Goal: Task Accomplishment & Management: Use online tool/utility

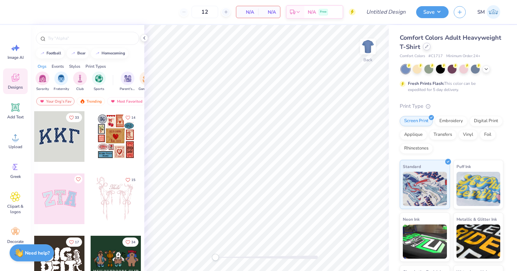
click at [428, 49] on div at bounding box center [427, 47] width 8 height 8
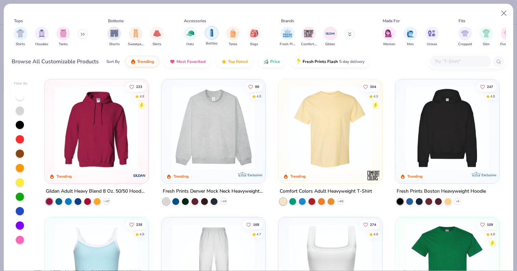
click at [205, 34] on div "filter for Bottles" at bounding box center [212, 33] width 14 height 14
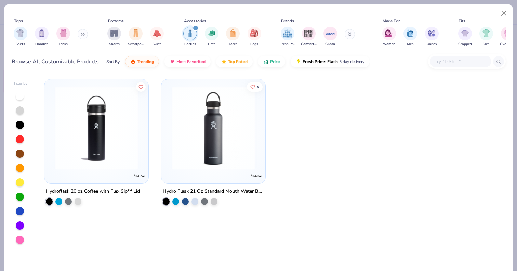
click at [197, 28] on icon "filter for Bottles" at bounding box center [195, 28] width 3 height 3
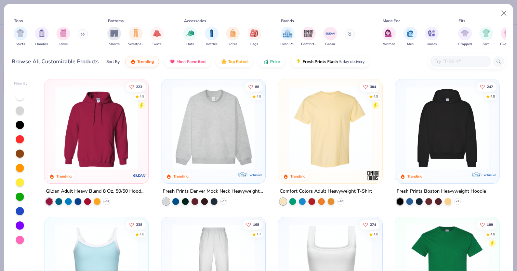
click at [439, 59] on input "text" at bounding box center [460, 61] width 53 height 8
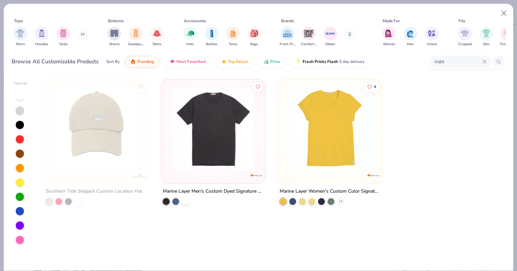
click at [349, 34] on icon at bounding box center [350, 33] width 2 height 1
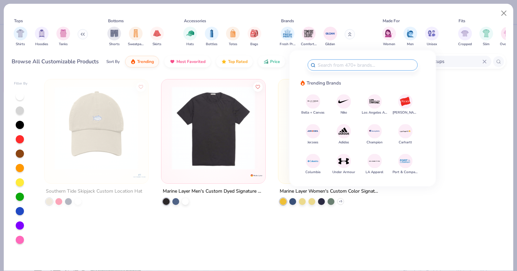
click at [78, 33] on button at bounding box center [83, 34] width 10 height 10
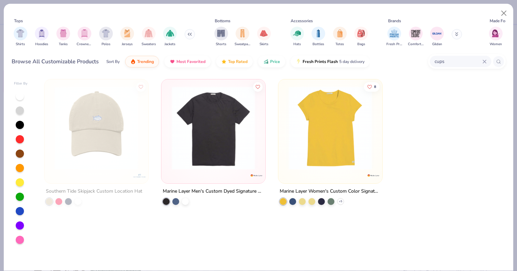
click at [191, 34] on button at bounding box center [190, 34] width 10 height 10
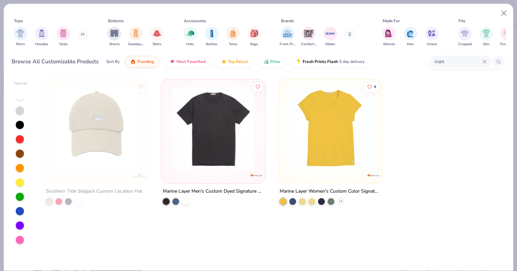
click at [449, 64] on input "cups" at bounding box center [458, 61] width 49 height 8
click at [481, 64] on input "cups" at bounding box center [458, 61] width 49 height 8
click at [142, 237] on div "Southern Tide Skipjack Custom Location Hat Marine Layer Men's Custom Dyed Signa…" at bounding box center [272, 173] width 468 height 195
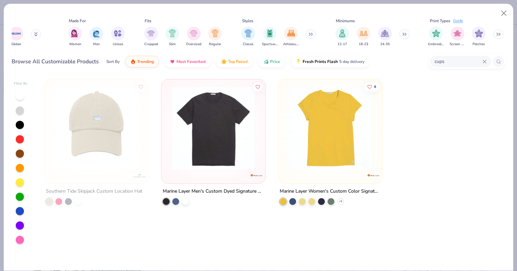
scroll to position [0, 314]
click at [447, 61] on input "cups" at bounding box center [458, 61] width 49 height 8
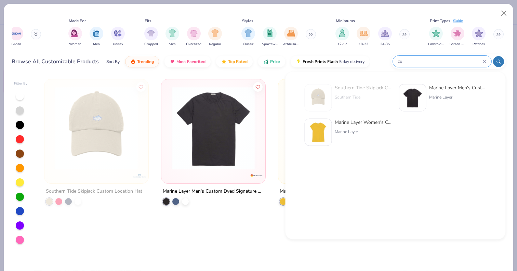
type input "c"
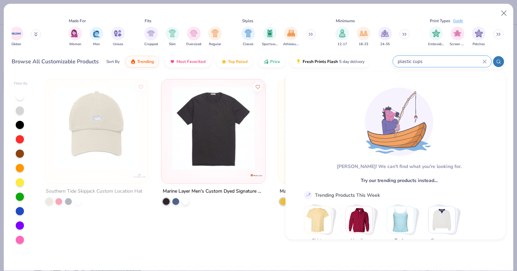
type input "plastic cups"
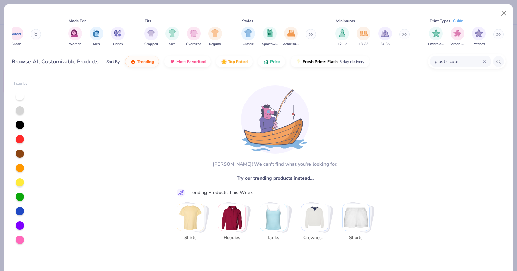
click at [485, 61] on icon at bounding box center [484, 61] width 3 height 3
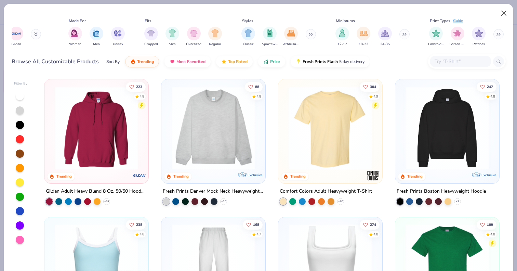
click at [503, 14] on button "Close" at bounding box center [503, 13] width 13 height 13
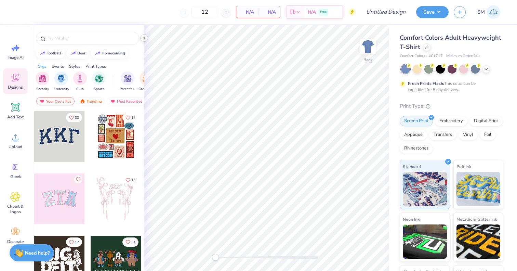
click at [145, 39] on icon at bounding box center [144, 37] width 5 height 5
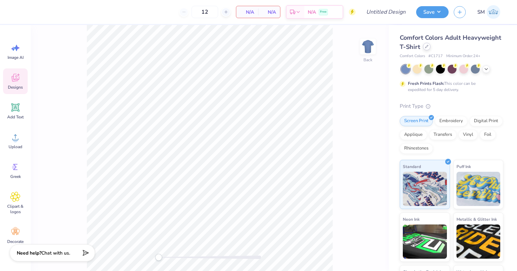
click at [427, 48] on icon at bounding box center [426, 46] width 3 height 3
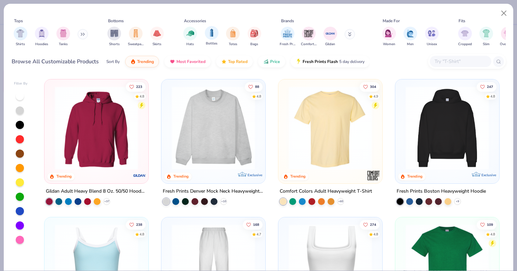
click at [206, 41] on span "Bottles" at bounding box center [212, 43] width 12 height 5
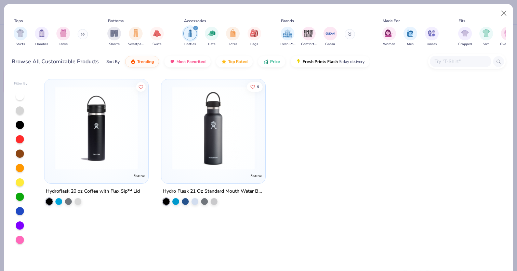
click at [196, 28] on icon "filter for Bottles" at bounding box center [196, 28] width 2 height 2
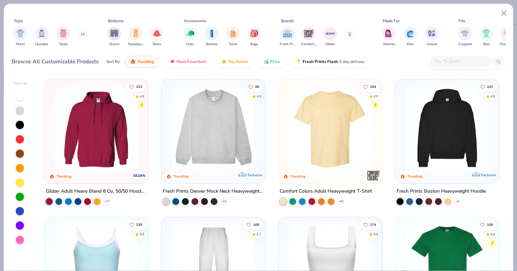
click at [82, 34] on icon at bounding box center [81, 34] width 1 height 2
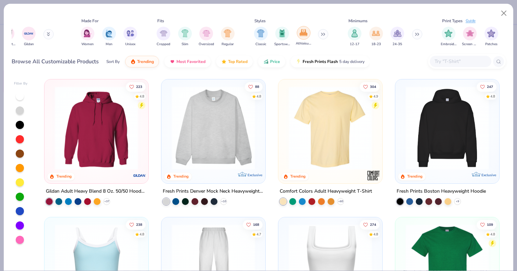
scroll to position [0, 409]
click at [321, 31] on button at bounding box center [322, 34] width 10 height 10
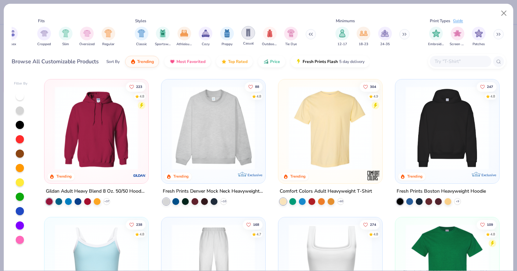
scroll to position [0, 527]
click at [494, 31] on div "Embroidery Screen Print Patches" at bounding box center [466, 36] width 79 height 25
click at [497, 32] on button at bounding box center [498, 34] width 10 height 10
click at [504, 15] on button "Close" at bounding box center [503, 13] width 13 height 13
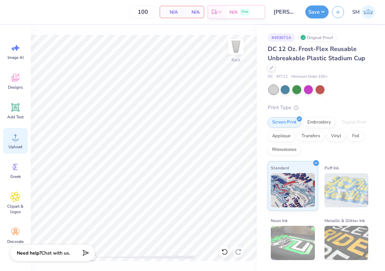
click at [15, 134] on icon at bounding box center [15, 137] width 10 height 10
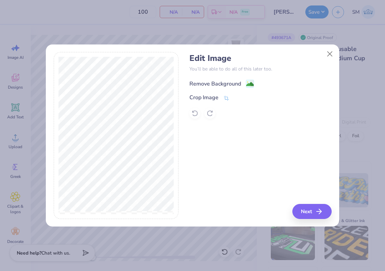
click at [223, 84] on div "Remove Background" at bounding box center [215, 84] width 52 height 8
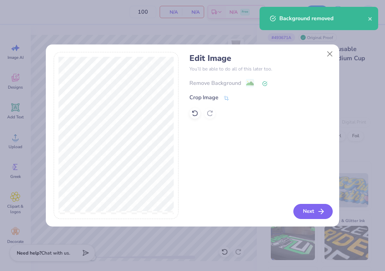
click at [322, 212] on polyline "button" at bounding box center [322, 211] width 2 height 5
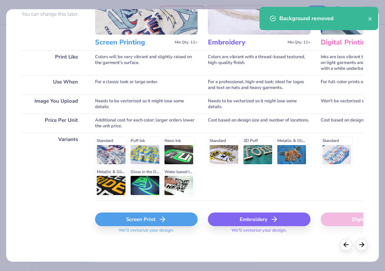
scroll to position [70, 0]
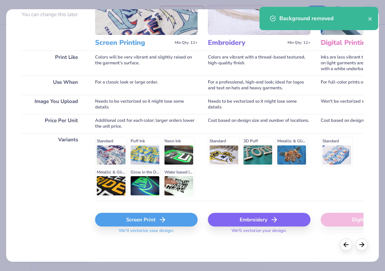
click at [151, 216] on div "Screen Print" at bounding box center [146, 220] width 103 height 14
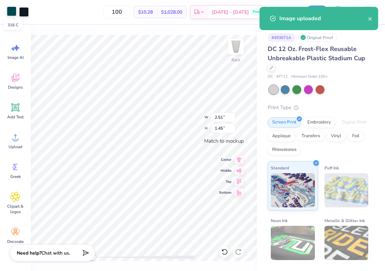
click at [11, 11] on div at bounding box center [12, 11] width 10 height 10
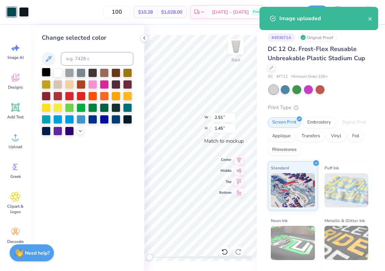
click at [46, 71] on div at bounding box center [46, 72] width 9 height 9
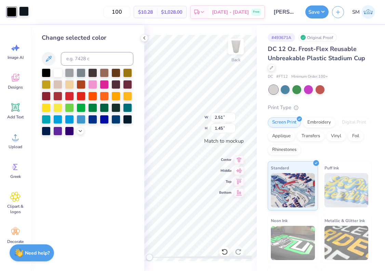
click at [26, 13] on div at bounding box center [24, 11] width 10 height 10
click at [49, 75] on div at bounding box center [46, 72] width 9 height 9
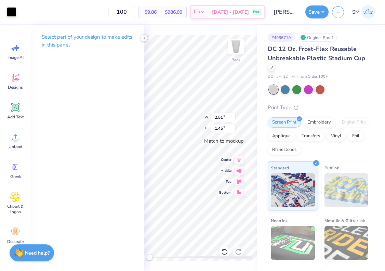
click at [143, 39] on icon at bounding box center [144, 37] width 5 height 5
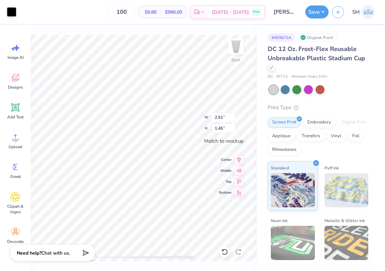
type input "0.22"
type input "0.37"
click at [18, 112] on icon at bounding box center [15, 107] width 10 height 10
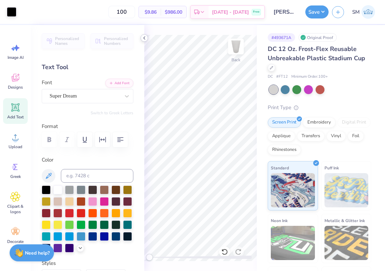
click at [146, 38] on icon at bounding box center [144, 37] width 5 height 5
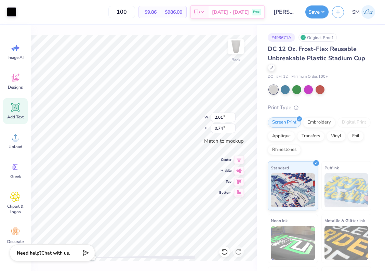
type input "1.30"
type input "0.48"
click at [238, 156] on icon at bounding box center [239, 159] width 10 height 8
type input "0.57"
type input "0.19"
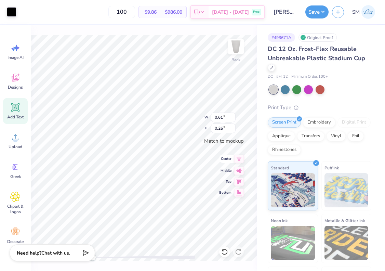
click at [233, 158] on div "Center" at bounding box center [231, 159] width 25 height 8
click at [314, 13] on button "Save" at bounding box center [316, 10] width 23 height 13
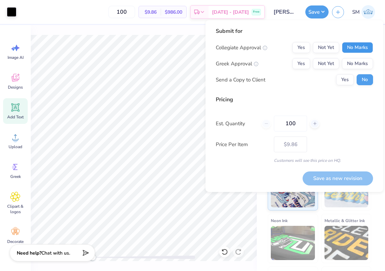
click at [356, 46] on button "No Marks" at bounding box center [357, 47] width 31 height 11
click at [354, 58] on button "No Marks" at bounding box center [357, 63] width 31 height 11
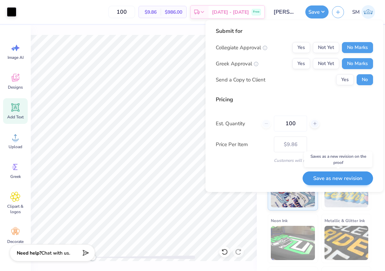
click at [328, 174] on button "Save as new revision" at bounding box center [338, 178] width 70 height 14
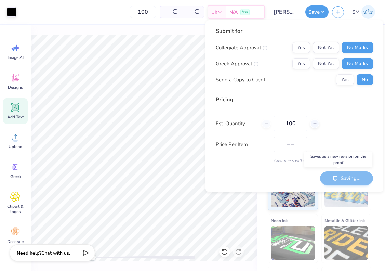
type input "$9.86"
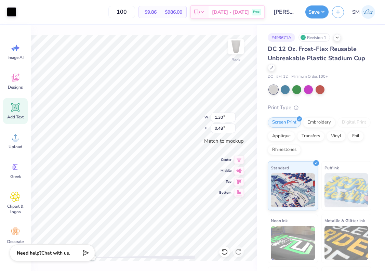
type input "0.11"
type input "0.08"
type input "1.27"
type input "0.55"
type input "0.38"
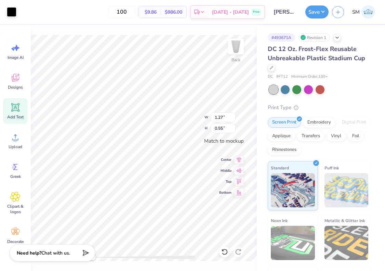
type input "0.08"
click at [224, 117] on input "0.38" at bounding box center [223, 117] width 25 height 10
type input "1.25"
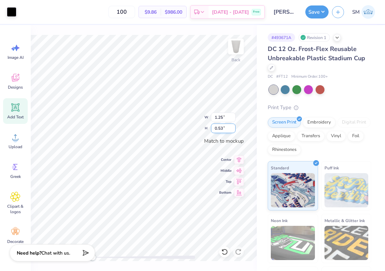
click at [220, 126] on input "0.53" at bounding box center [223, 128] width 25 height 10
type input "1.00"
type input "2.01"
type input "1.4"
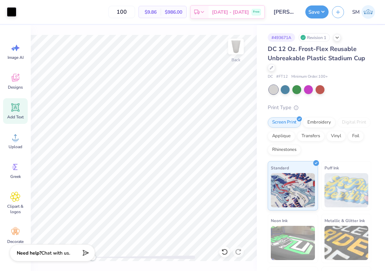
click at [15, 116] on span "Add Text" at bounding box center [15, 116] width 16 height 5
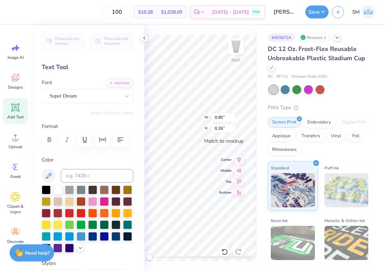
scroll to position [0, 1]
click at [119, 92] on div "Super Dream" at bounding box center [85, 96] width 72 height 11
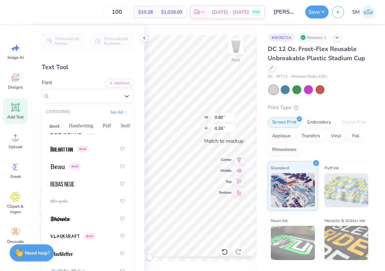
scroll to position [423, 0]
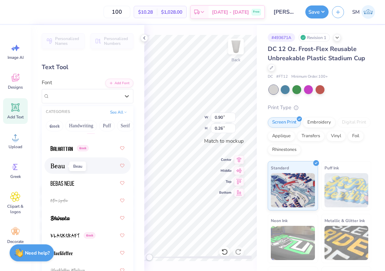
click at [64, 166] on img at bounding box center [58, 165] width 14 height 5
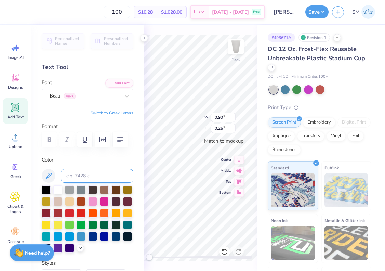
scroll to position [0, 1]
type textarea "[GEOGRAPHIC_DATA] 1680"
click at [240, 159] on icon at bounding box center [239, 159] width 10 height 8
click at [143, 37] on icon at bounding box center [144, 37] width 5 height 5
click at [142, 37] on icon at bounding box center [144, 37] width 5 height 5
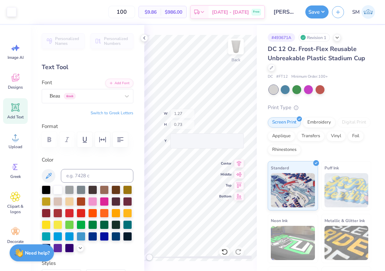
click at [193, 125] on div "Back W 1.27 H 0.73 Y Center Middle Top Bottom" at bounding box center [200, 148] width 112 height 246
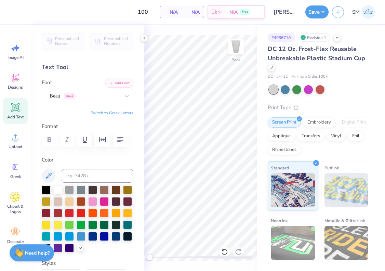
click at [21, 110] on div "Add Text" at bounding box center [15, 111] width 25 height 26
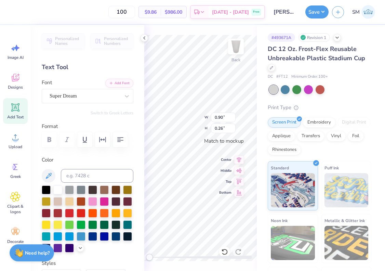
click at [21, 109] on div "Add Text" at bounding box center [15, 111] width 25 height 26
type textarea "[GEOGRAPHIC_DATA]"
click at [110, 96] on div "Super Dream" at bounding box center [85, 96] width 72 height 11
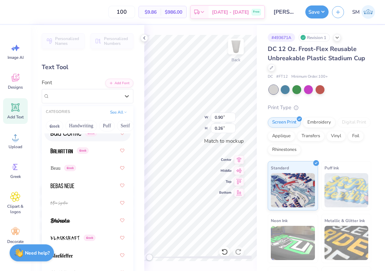
scroll to position [422, 0]
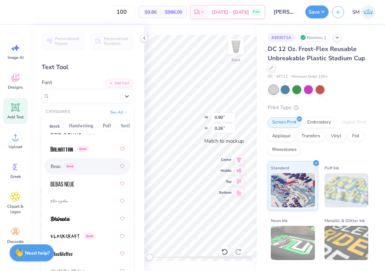
click at [92, 165] on div "Beau Greek" at bounding box center [88, 166] width 74 height 12
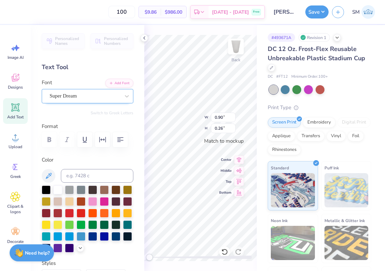
type textarea "1680"
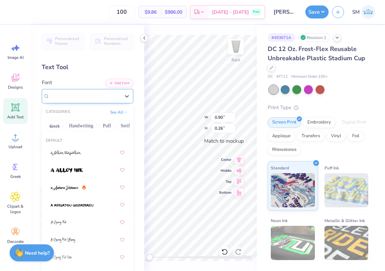
click at [91, 97] on div "Super Dream" at bounding box center [85, 96] width 72 height 11
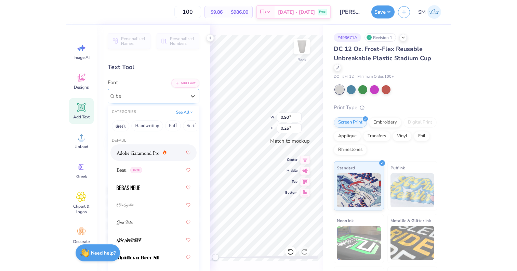
scroll to position [0, 0]
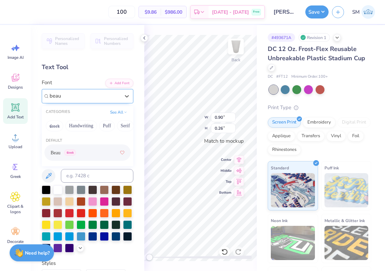
click at [88, 154] on div "Beau Greek" at bounding box center [88, 152] width 74 height 12
type input "beau"
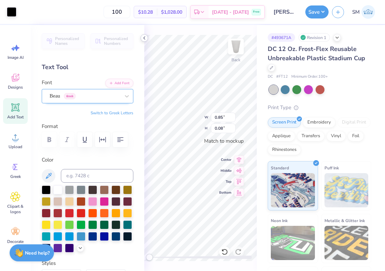
click at [142, 36] on icon at bounding box center [144, 37] width 5 height 5
click at [240, 160] on icon at bounding box center [239, 159] width 10 height 8
type input "1.27"
type input "0.29"
click at [237, 157] on icon at bounding box center [239, 159] width 10 height 8
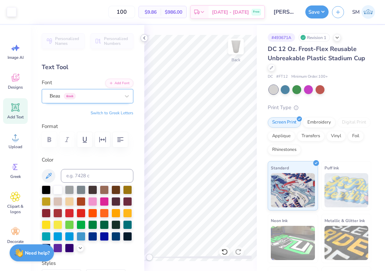
click at [147, 38] on icon at bounding box center [144, 37] width 5 height 5
click at [144, 38] on polyline at bounding box center [144, 38] width 1 height 3
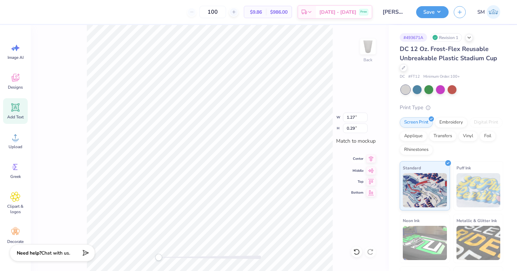
click at [372, 163] on icon at bounding box center [371, 159] width 10 height 8
type input "0.81"
type input "0.26"
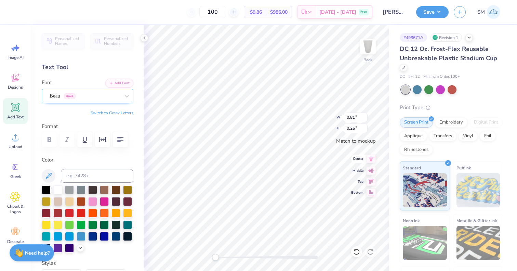
click at [368, 158] on icon at bounding box center [371, 159] width 10 height 8
click at [147, 38] on div at bounding box center [144, 38] width 8 height 8
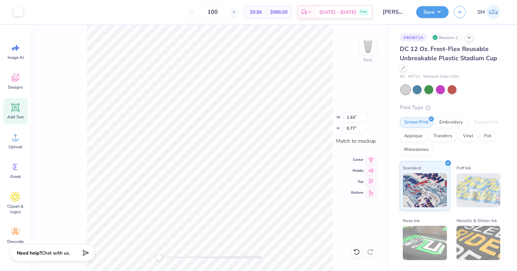
click at [16, 9] on div at bounding box center [19, 11] width 10 height 10
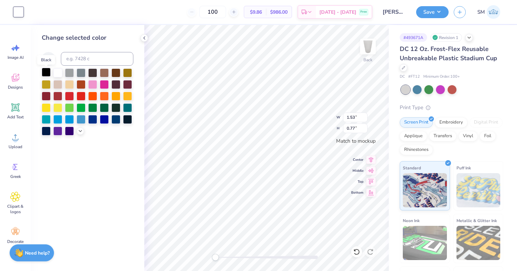
click at [47, 71] on div at bounding box center [46, 72] width 9 height 9
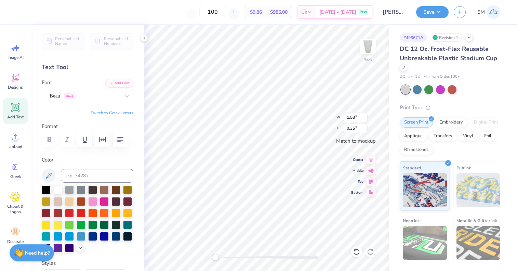
type textarea "BEDFORD"
click at [370, 159] on icon at bounding box center [371, 159] width 4 height 6
type input "1.90"
type input "0.31"
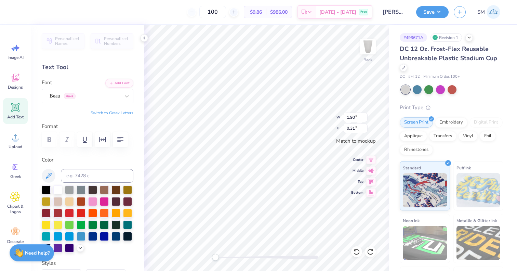
type input "1.53"
type input "0.35"
type textarea "!"
type textarea "10506"
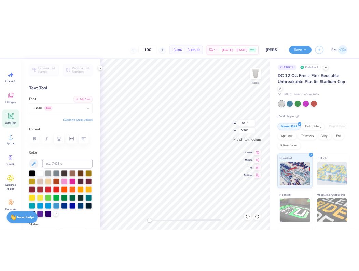
scroll to position [0, 0]
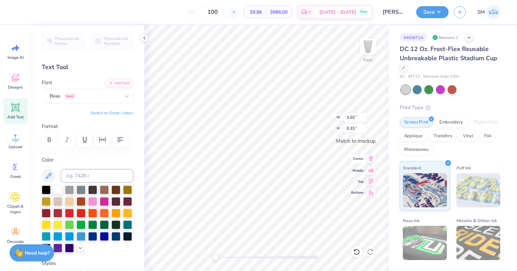
click at [368, 158] on icon at bounding box center [371, 159] width 10 height 8
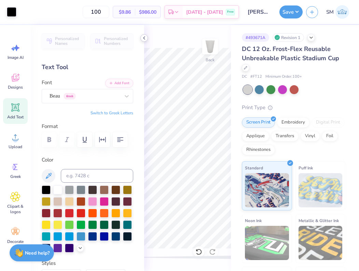
click at [144, 39] on icon at bounding box center [144, 37] width 5 height 5
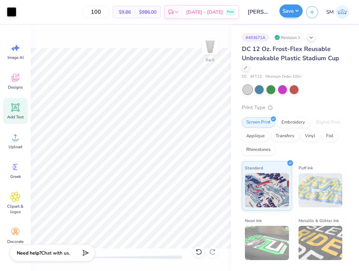
click at [292, 14] on button "Save" at bounding box center [291, 10] width 23 height 13
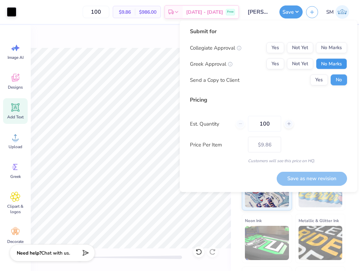
click at [331, 62] on button "No Marks" at bounding box center [331, 63] width 31 height 11
click at [330, 50] on button "No Marks" at bounding box center [331, 47] width 31 height 11
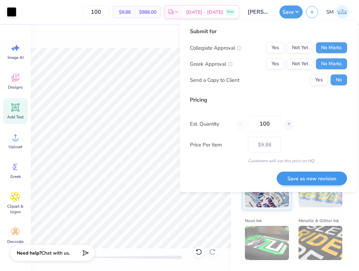
click at [295, 176] on button "Save as new revision" at bounding box center [312, 178] width 70 height 14
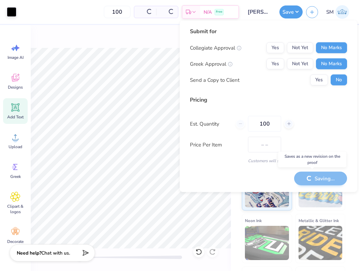
type input "$9.86"
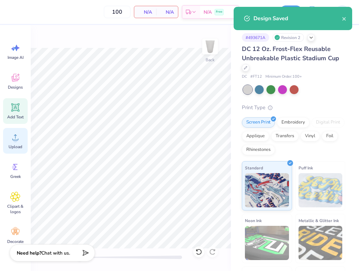
click at [14, 140] on icon at bounding box center [15, 137] width 6 height 6
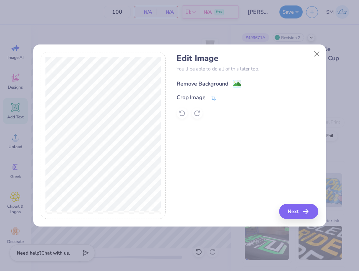
click at [201, 81] on div "Remove Background" at bounding box center [203, 84] width 52 height 8
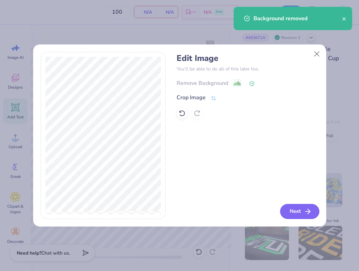
click at [305, 208] on icon "button" at bounding box center [308, 211] width 8 height 8
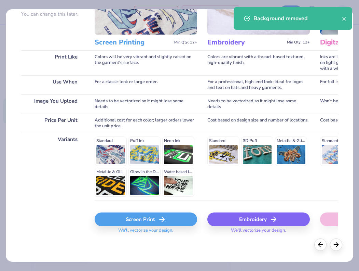
scroll to position [70, 0]
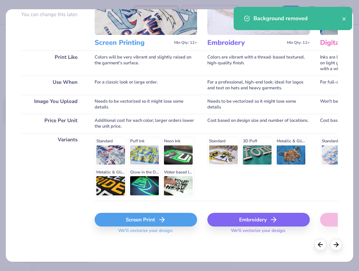
click at [149, 222] on div "Screen Print" at bounding box center [146, 220] width 103 height 14
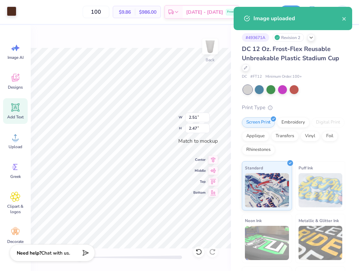
click at [9, 12] on div at bounding box center [12, 11] width 10 height 10
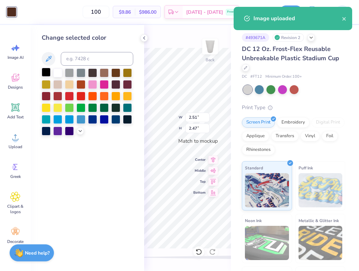
click at [45, 73] on div at bounding box center [46, 72] width 9 height 9
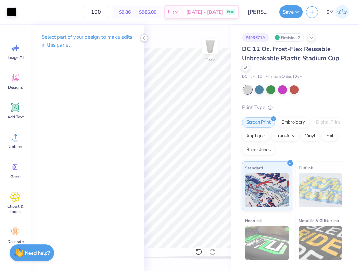
click at [145, 40] on icon at bounding box center [144, 37] width 5 height 5
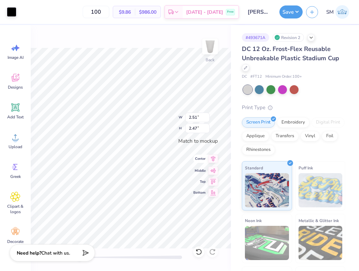
click at [213, 159] on icon at bounding box center [213, 159] width 4 height 6
click at [8, 7] on div at bounding box center [12, 11] width 10 height 10
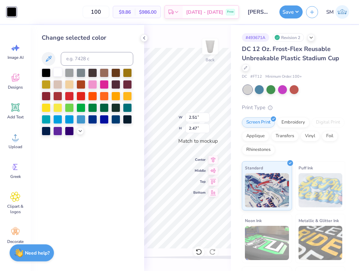
click at [58, 71] on div at bounding box center [57, 72] width 9 height 9
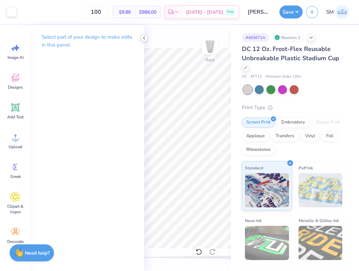
click at [143, 39] on icon at bounding box center [144, 37] width 5 height 5
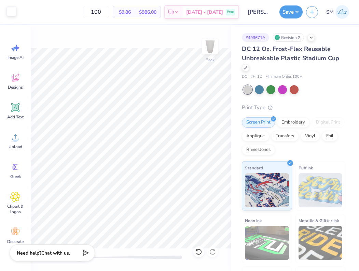
click at [14, 8] on div at bounding box center [12, 11] width 10 height 10
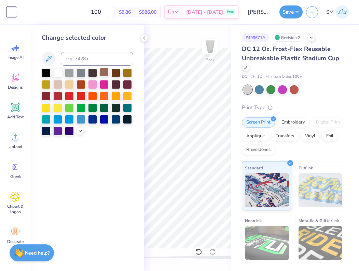
click at [104, 72] on div at bounding box center [104, 72] width 9 height 9
click at [113, 73] on div at bounding box center [115, 72] width 9 height 9
click at [126, 86] on div at bounding box center [127, 83] width 9 height 9
click at [117, 72] on div at bounding box center [115, 72] width 9 height 9
click at [144, 39] on icon at bounding box center [144, 37] width 5 height 5
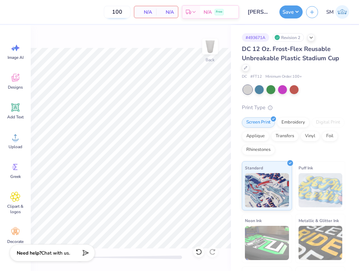
click at [124, 13] on input "100" at bounding box center [117, 12] width 27 height 12
type input "10"
click at [131, 12] on span "$9.86" at bounding box center [124, 12] width 14 height 7
click at [105, 10] on input "100" at bounding box center [96, 12] width 27 height 12
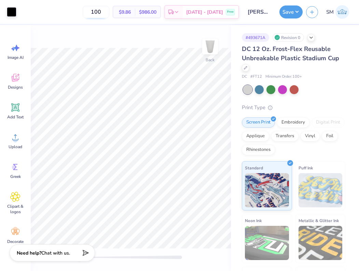
click at [105, 10] on input "100" at bounding box center [96, 12] width 27 height 12
click at [108, 13] on input "100" at bounding box center [96, 12] width 27 height 12
click at [109, 13] on input "100" at bounding box center [96, 12] width 27 height 12
type input "1"
type input "100"
